Goal: Task Accomplishment & Management: Use online tool/utility

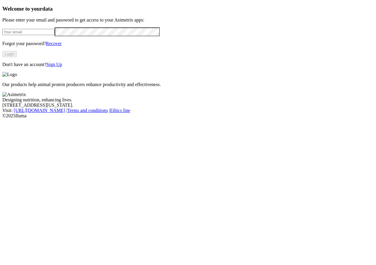
click at [33, 35] on input "email" at bounding box center [28, 32] width 52 height 6
click at [55, 35] on input "email" at bounding box center [28, 32] width 52 height 6
click at [50, 35] on input "email" at bounding box center [28, 32] width 52 height 6
type input "[PERSON_NAME][EMAIL_ADDRESS][PERSON_NAME][DOMAIN_NAME]"
click at [17, 57] on button "Login" at bounding box center [9, 54] width 14 height 6
